Goal: Task Accomplishment & Management: Complete application form

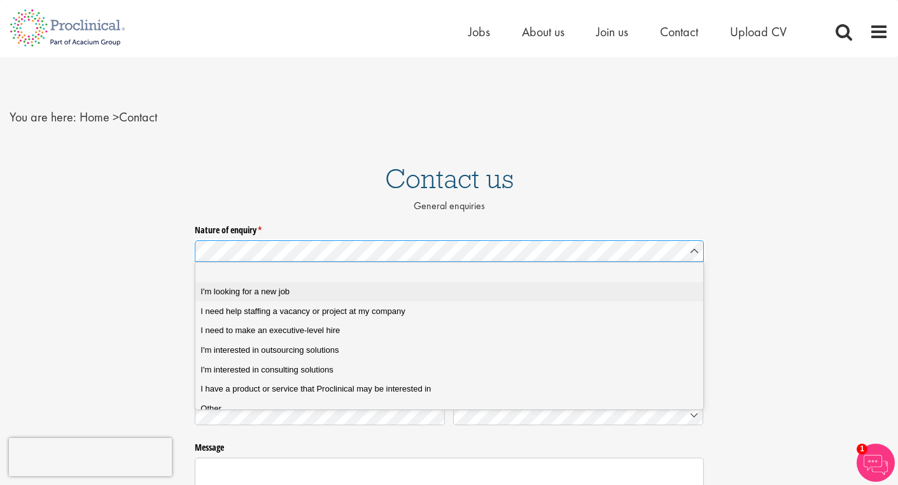
click at [232, 292] on span "I'm looking for a new job" at bounding box center [244, 291] width 89 height 11
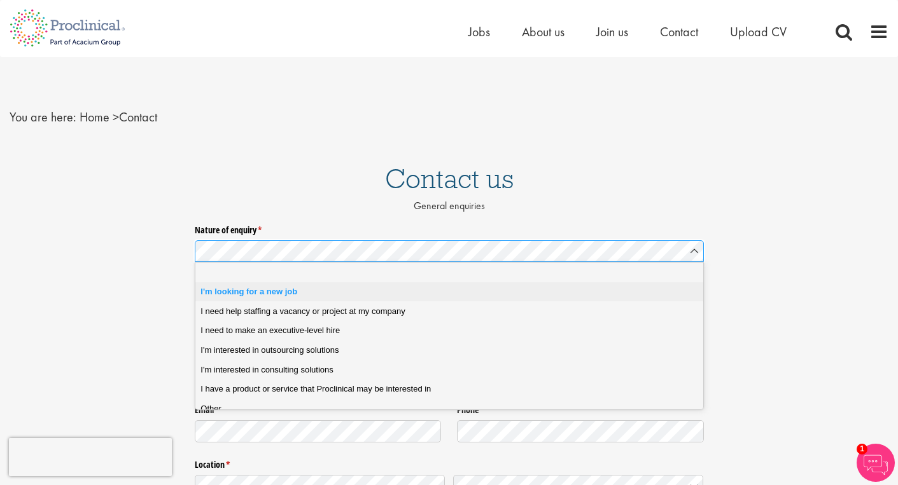
click at [251, 290] on span "I'm looking for a new job" at bounding box center [248, 291] width 97 height 11
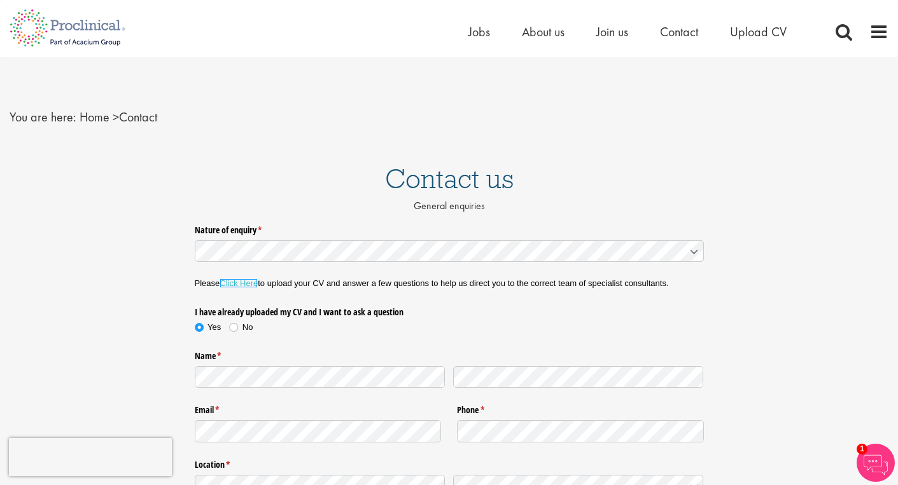
click at [246, 284] on link "Click Here" at bounding box center [238, 284] width 38 height 10
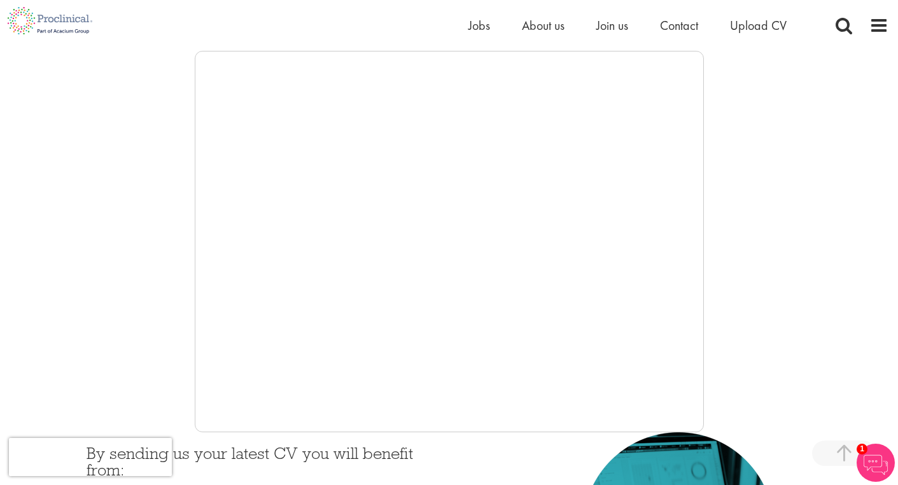
scroll to position [212, 0]
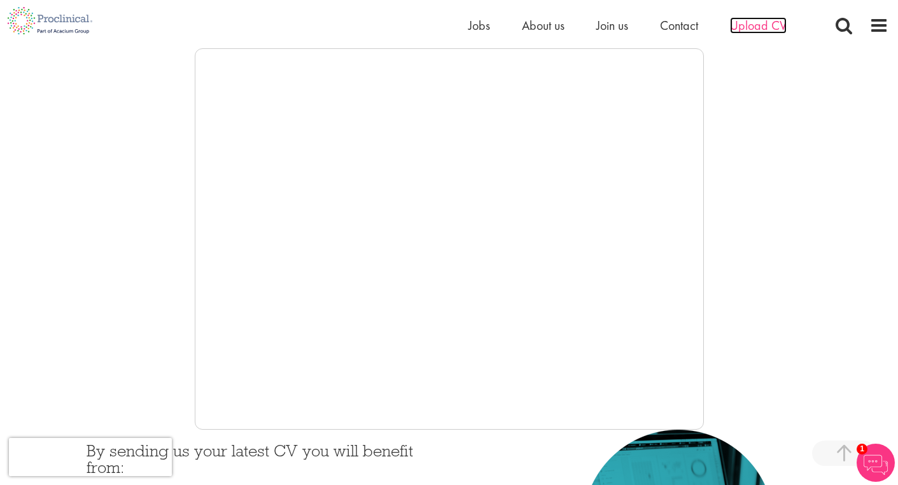
click at [763, 26] on span "Upload CV" at bounding box center [758, 25] width 57 height 17
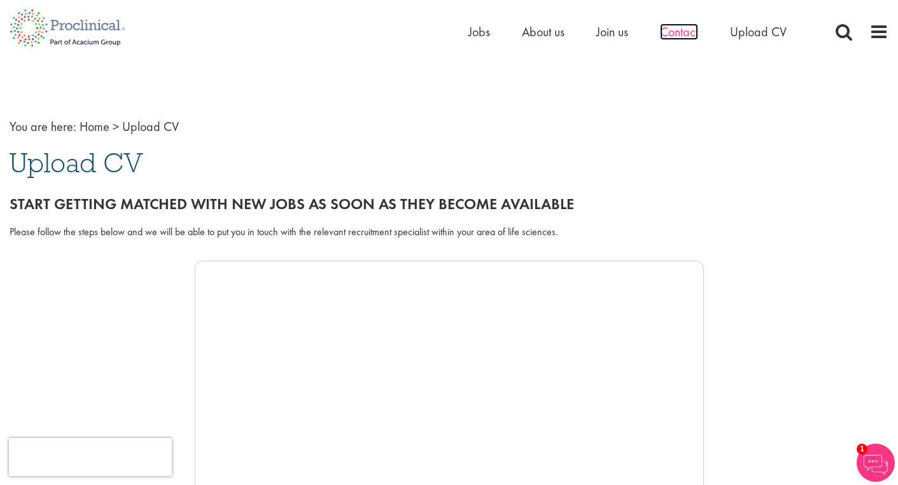
click at [672, 30] on span "Contact" at bounding box center [679, 32] width 38 height 17
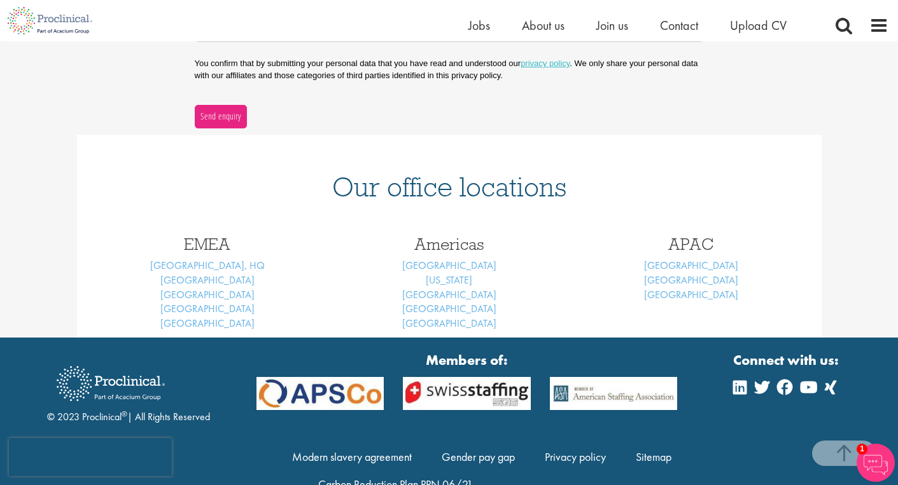
scroll to position [434, 0]
